Goal: Task Accomplishment & Management: Manage account settings

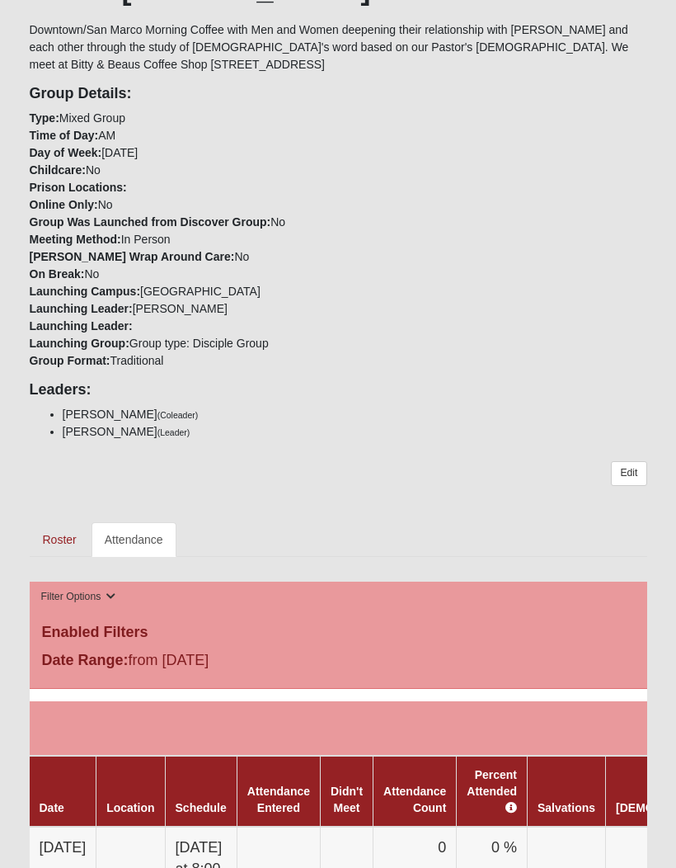
scroll to position [398, 0]
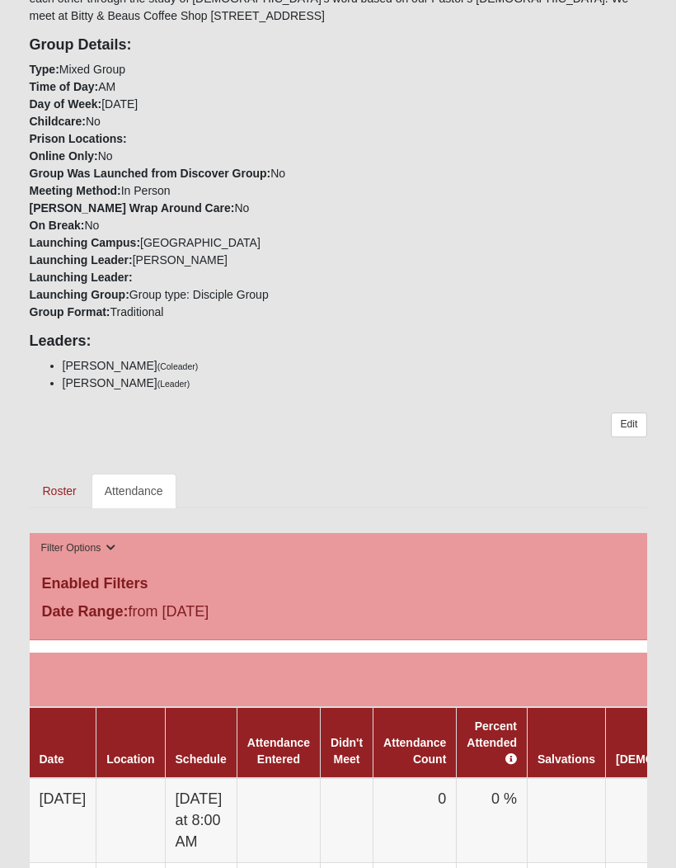
click at [374, 813] on td at bounding box center [347, 820] width 53 height 85
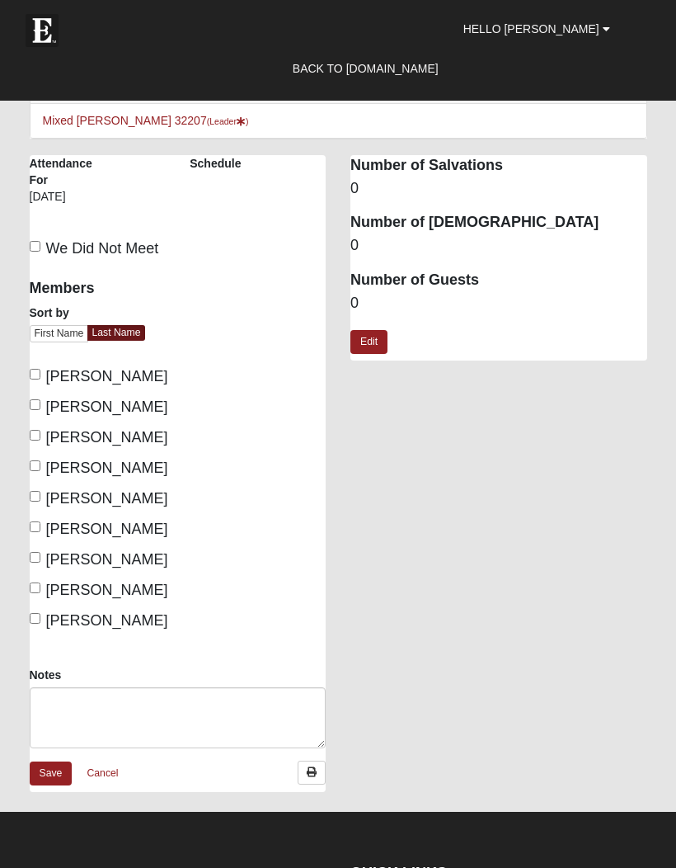
click at [40, 245] on input "We Did Not Meet" at bounding box center [35, 246] width 11 height 11
checkbox input "true"
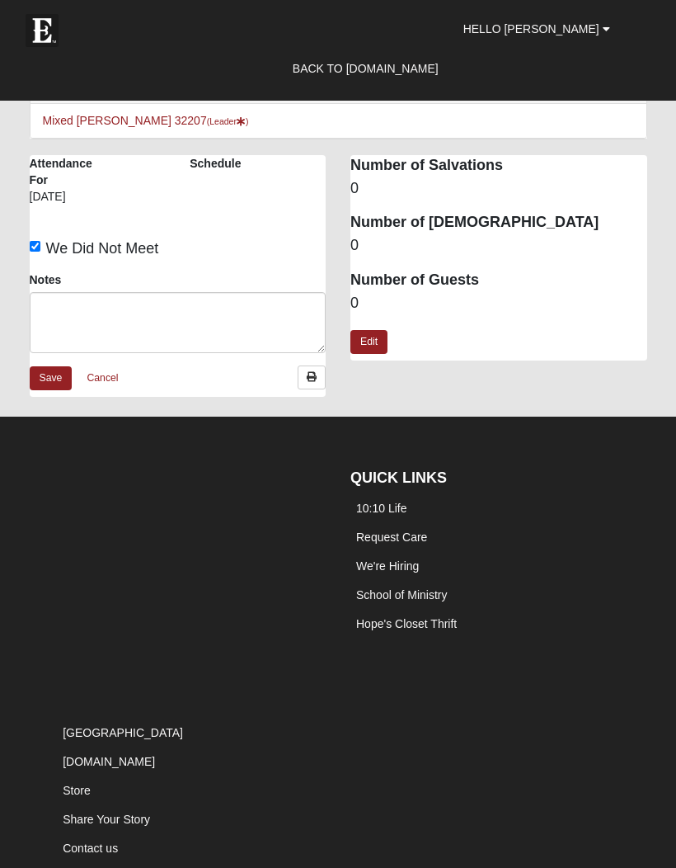
click at [54, 384] on link "Save" at bounding box center [51, 378] width 43 height 24
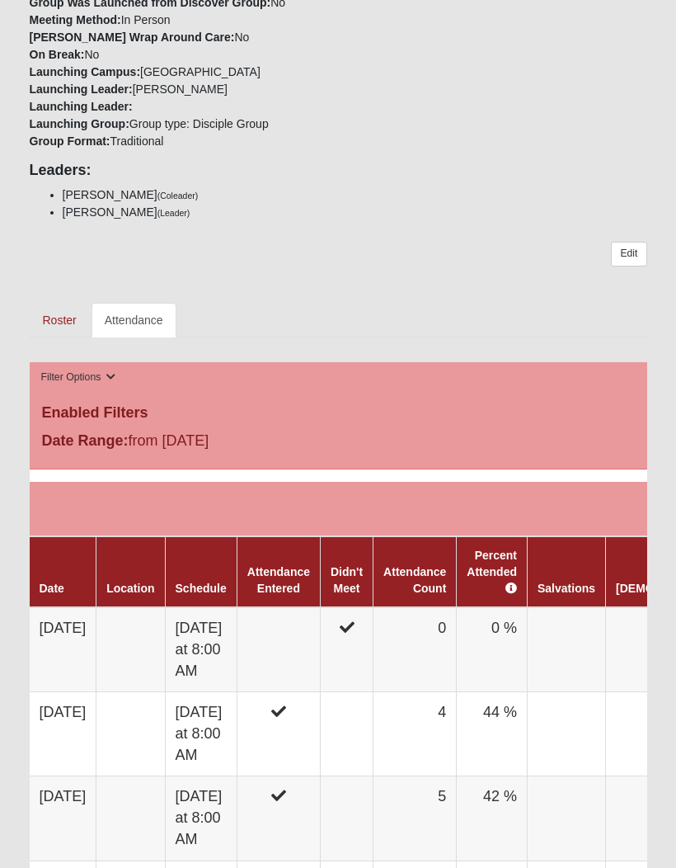
scroll to position [569, 0]
click at [56, 323] on link "Roster" at bounding box center [60, 320] width 60 height 35
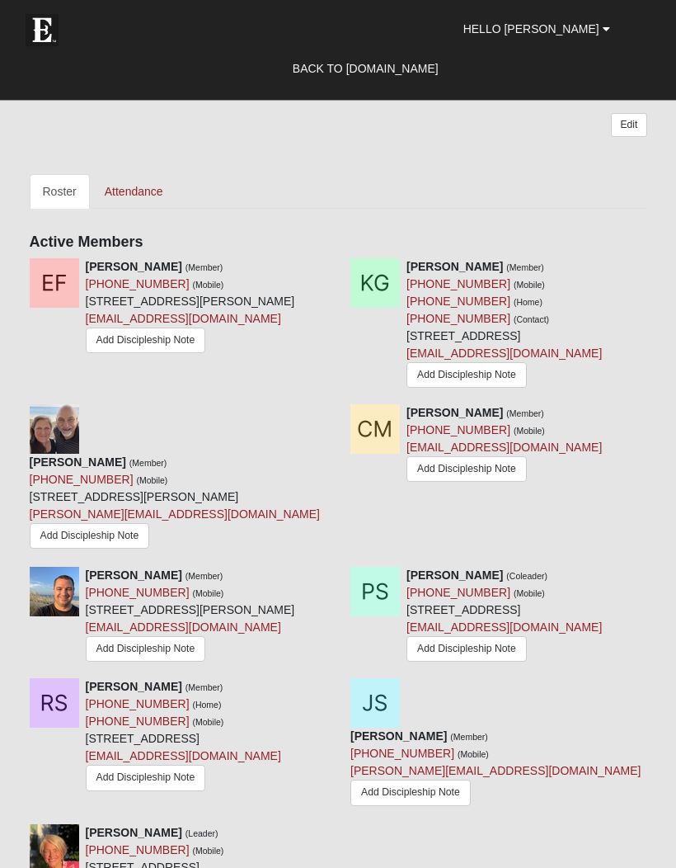
scroll to position [819, 0]
click at [653, 268] on icon at bounding box center [654, 267] width 12 height 12
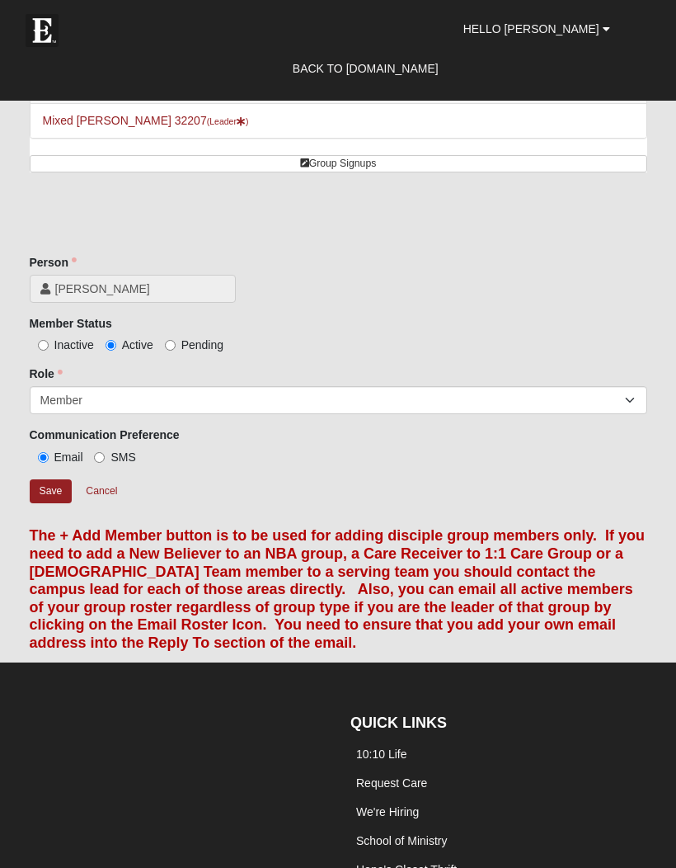
click at [45, 351] on input "Inactive" at bounding box center [43, 345] width 11 height 11
radio input "true"
click at [57, 498] on input "Save" at bounding box center [51, 491] width 43 height 24
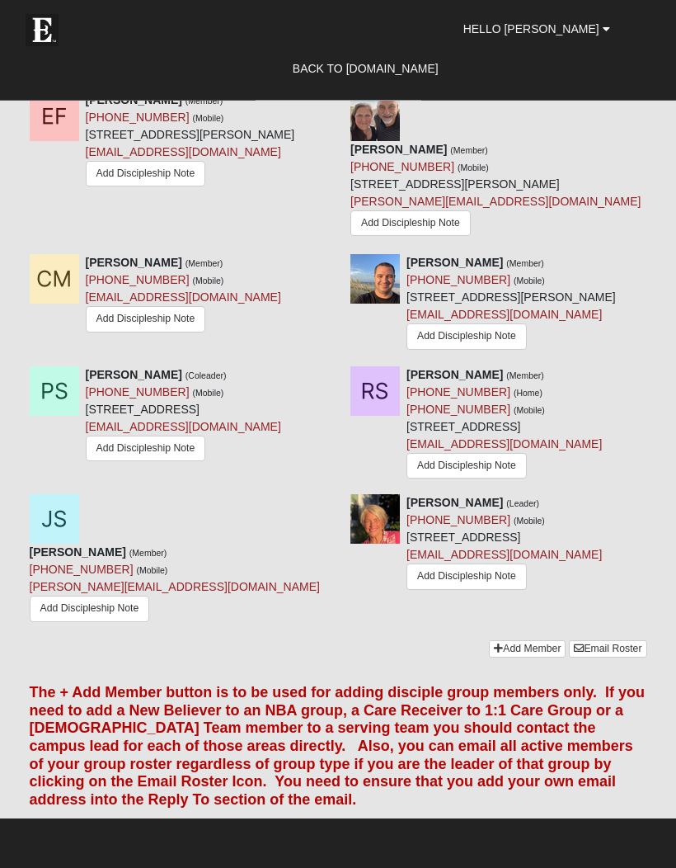
scroll to position [986, 0]
click at [327, 266] on icon at bounding box center [333, 263] width 12 height 12
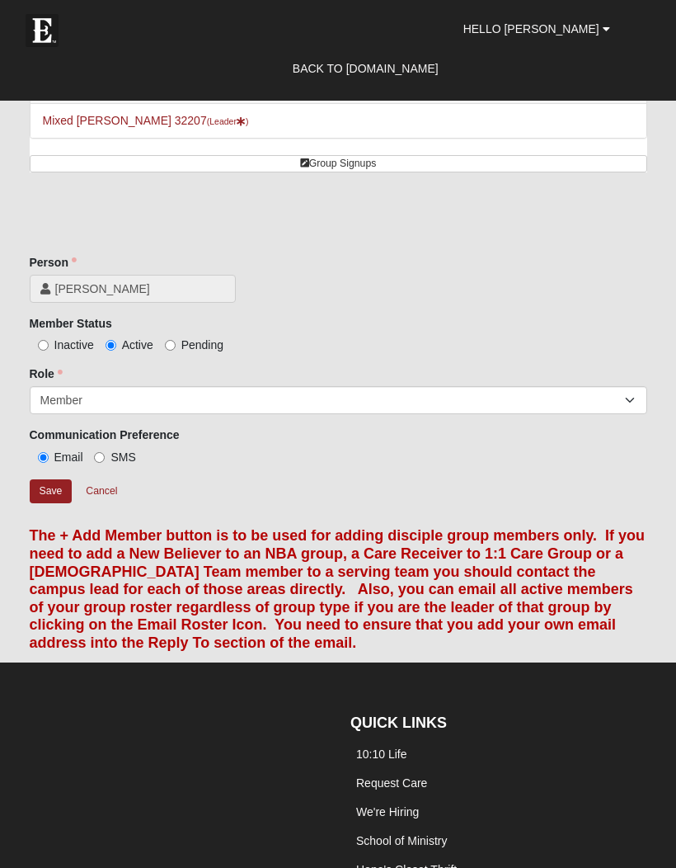
click at [49, 348] on input "Inactive" at bounding box center [43, 345] width 11 height 11
radio input "true"
click at [48, 492] on input "Save" at bounding box center [51, 491] width 43 height 24
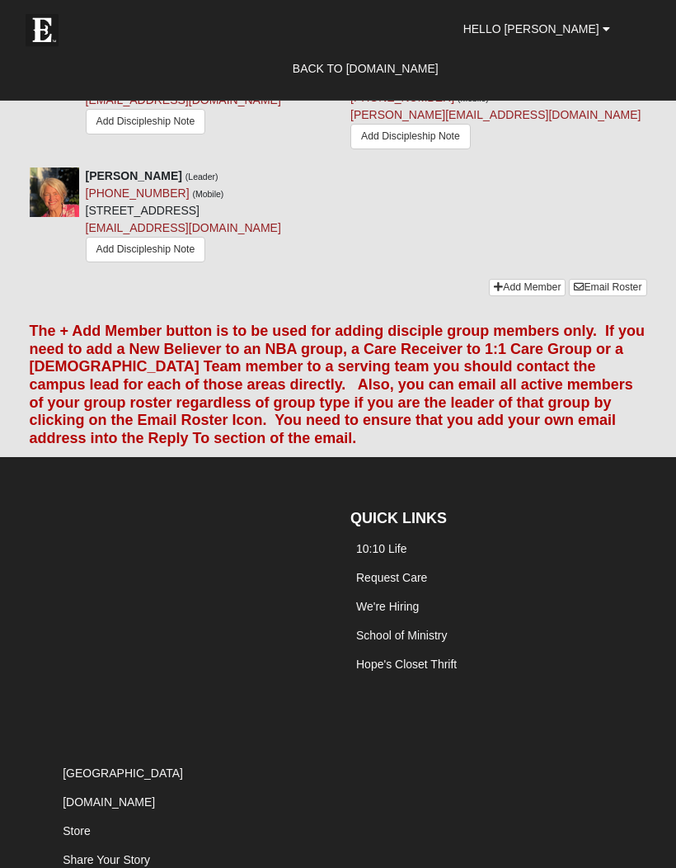
scroll to position [1330, 0]
click at [620, 296] on link "Email Roster" at bounding box center [608, 287] width 78 height 17
